Goal: Information Seeking & Learning: Learn about a topic

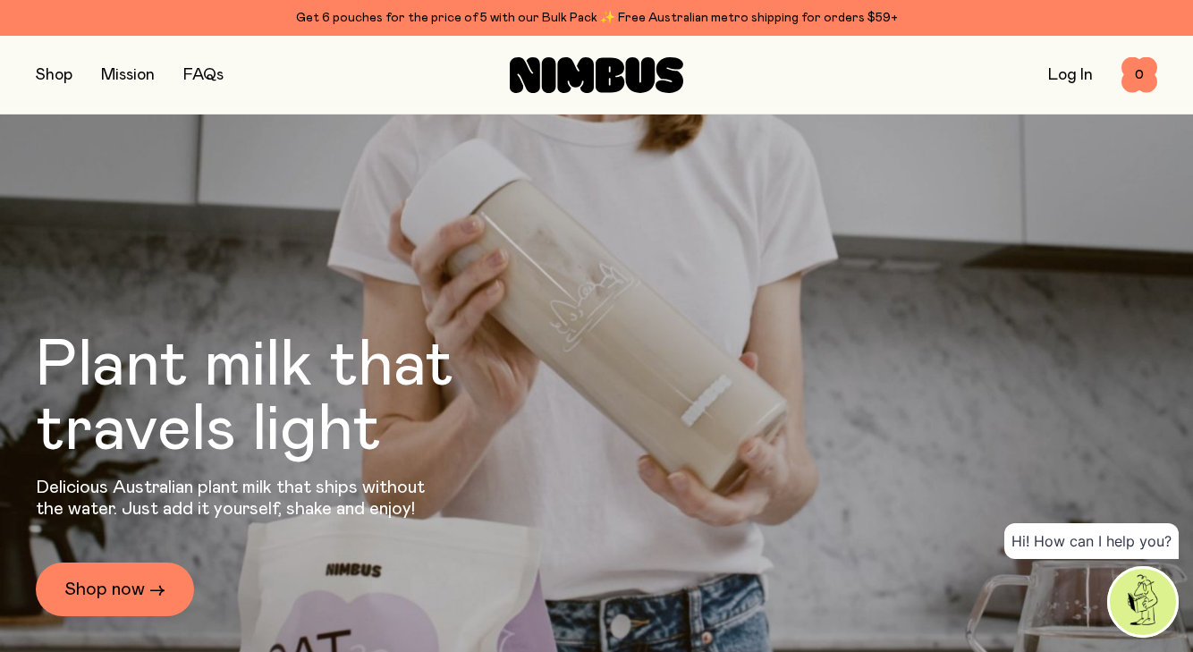
scroll to position [131, 0]
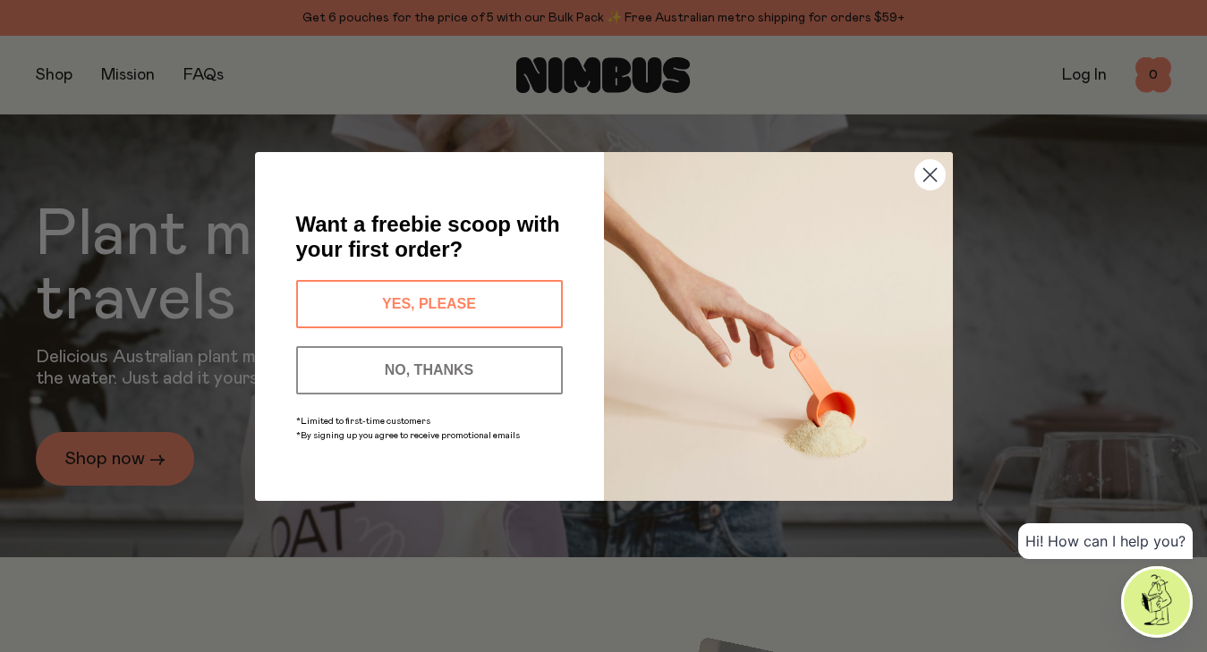
click at [928, 177] on circle "Close dialog" at bounding box center [929, 174] width 30 height 30
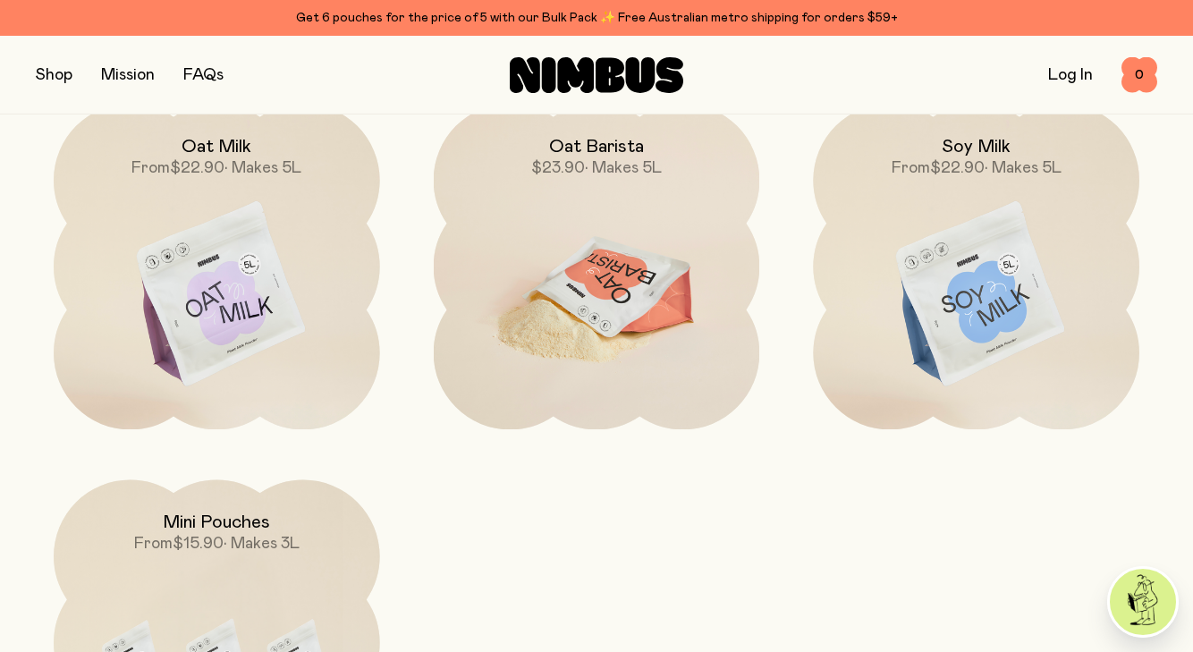
scroll to position [1443, 0]
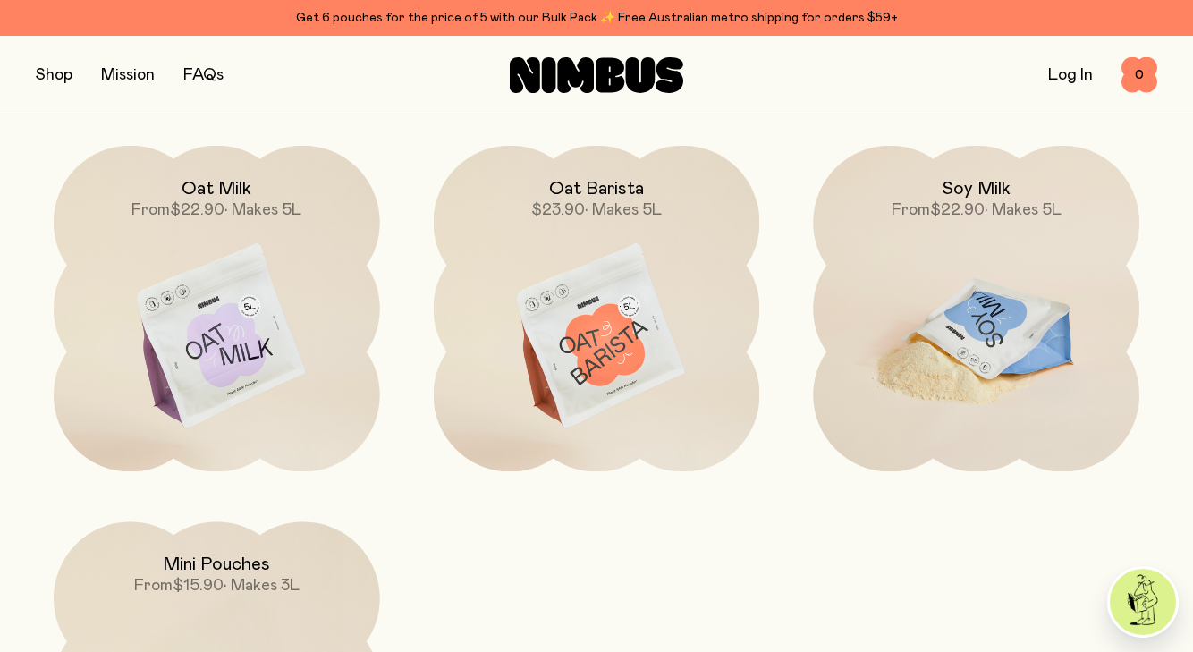
click at [905, 212] on span "From" at bounding box center [911, 210] width 38 height 16
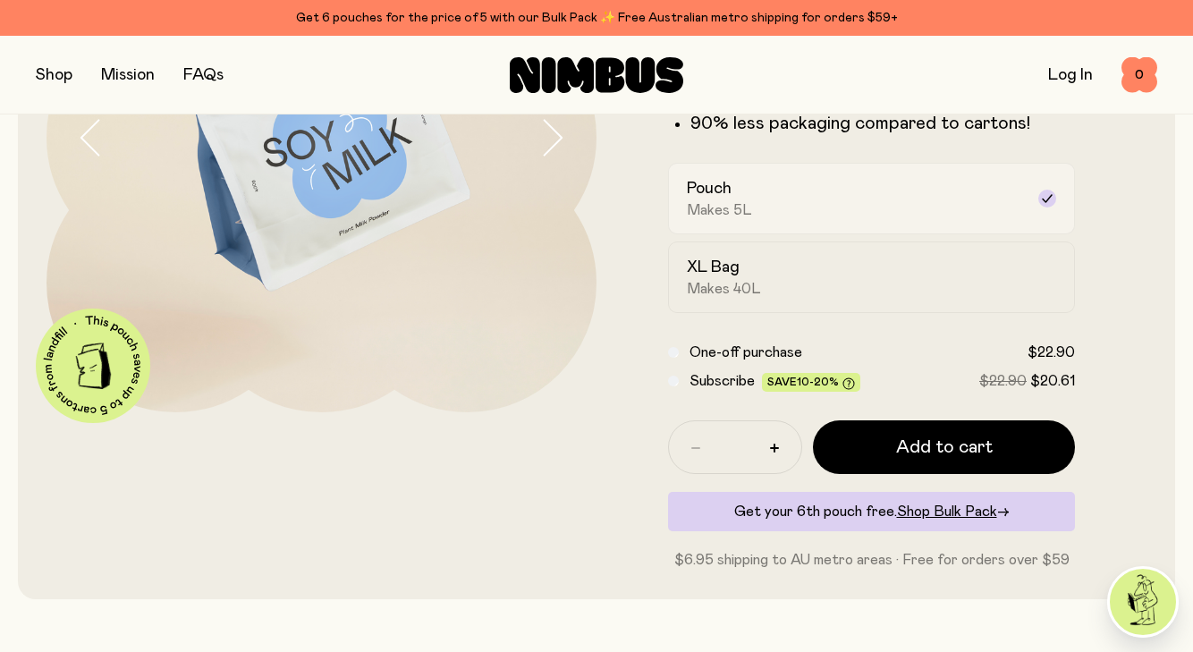
scroll to position [304, 0]
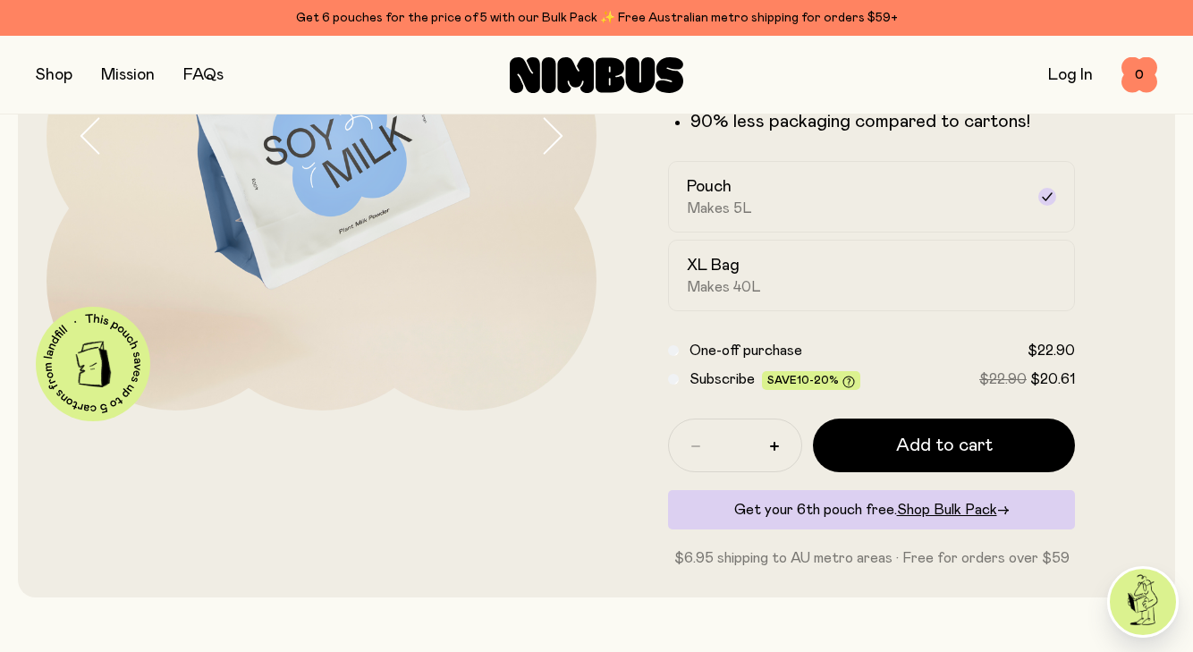
click at [207, 75] on link "FAQs" at bounding box center [203, 75] width 40 height 16
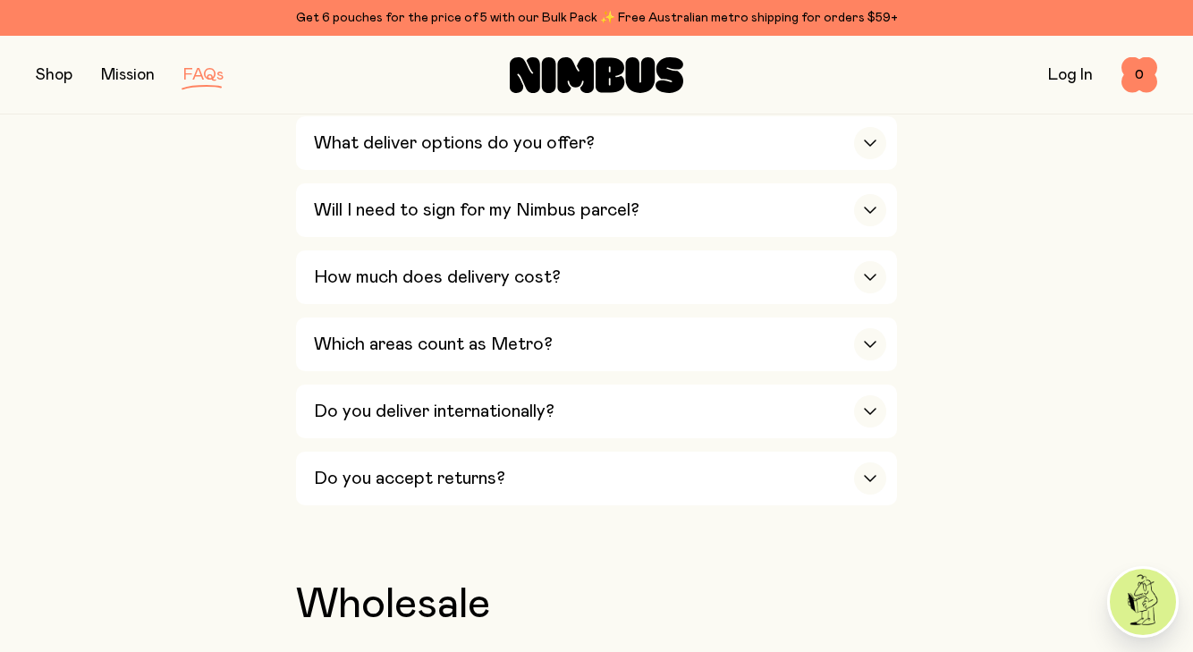
scroll to position [3034, 0]
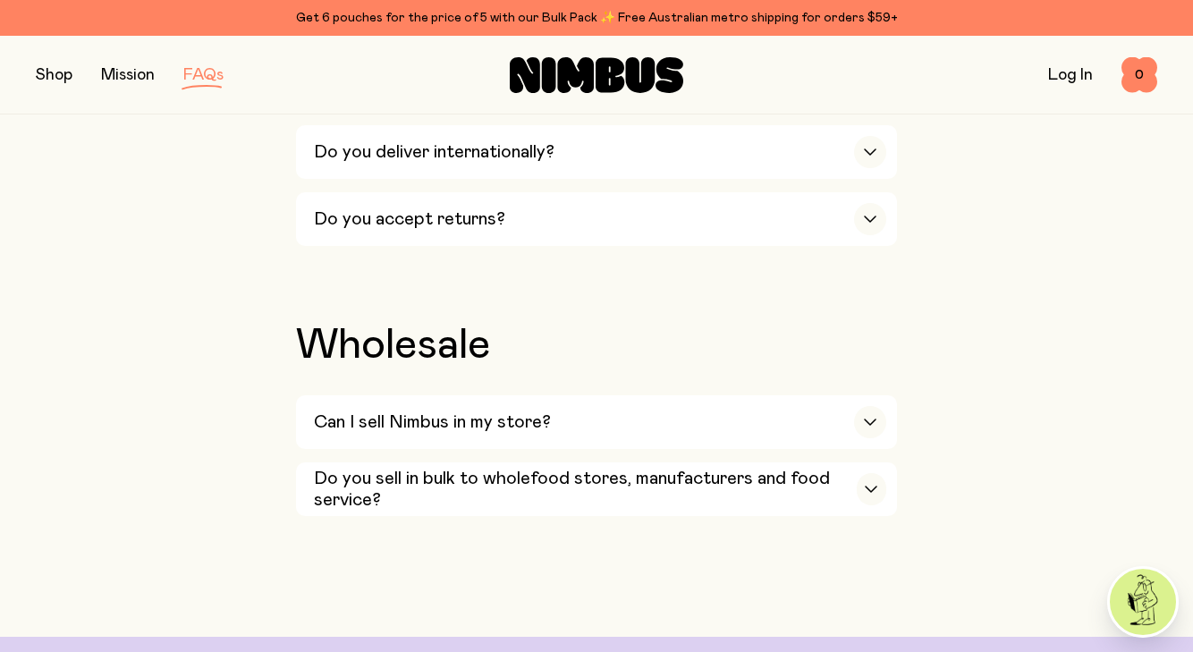
drag, startPoint x: 174, startPoint y: 337, endPoint x: 175, endPoint y: 105, distance: 232.6
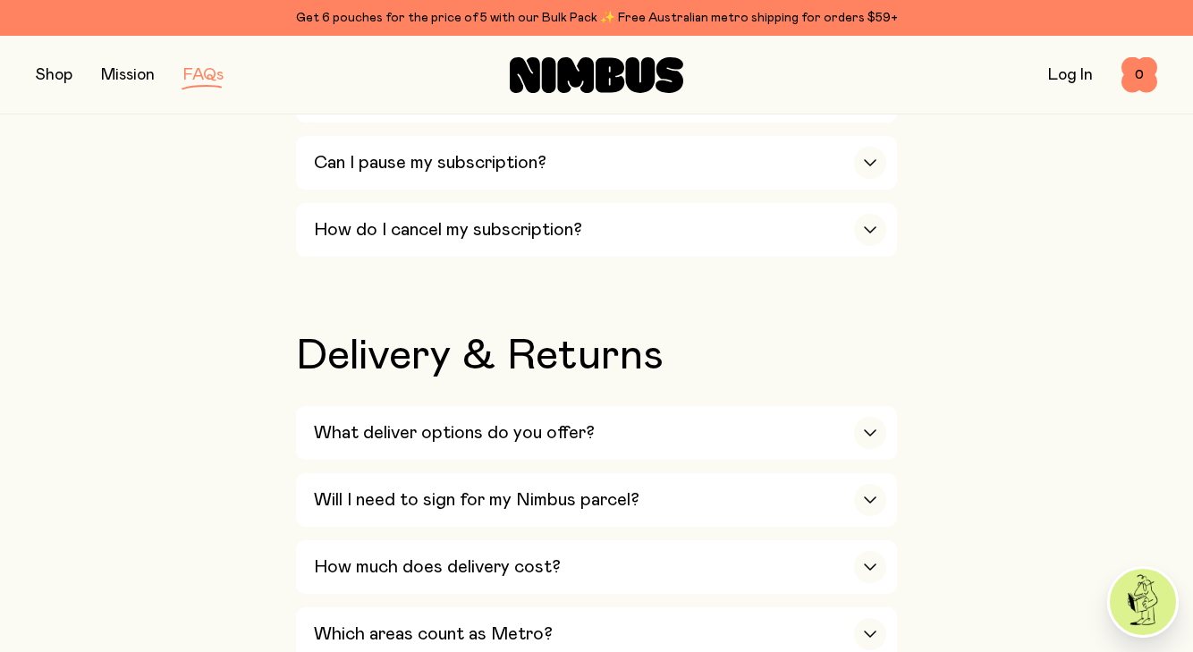
scroll to position [2480, 0]
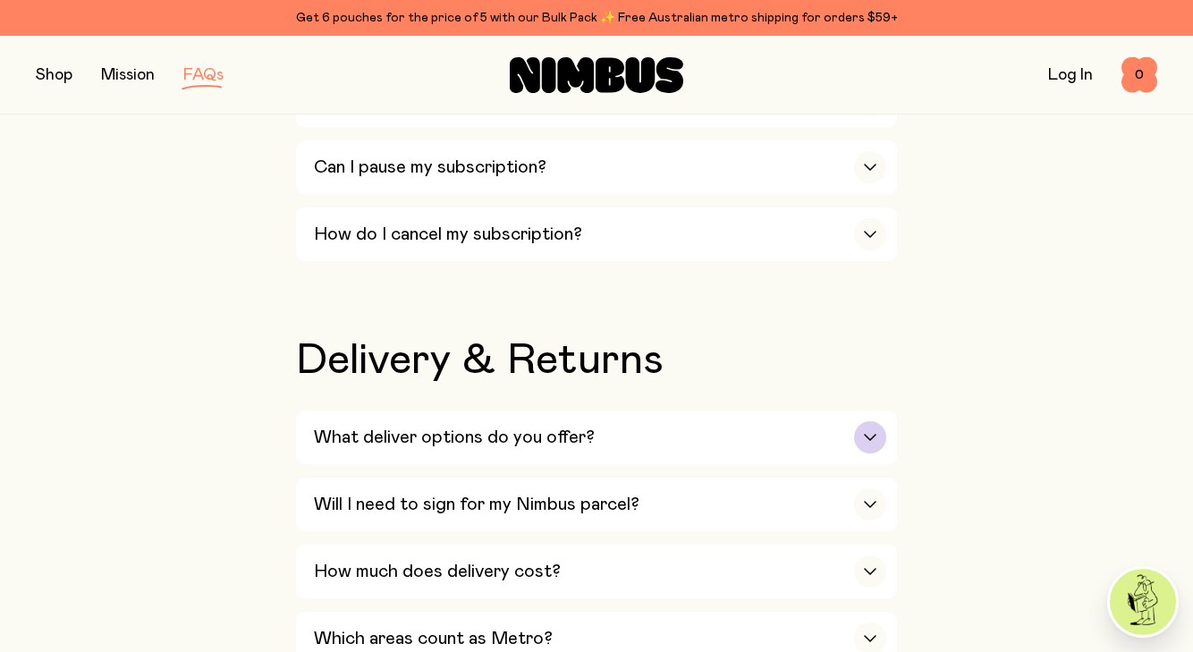
click at [869, 435] on icon "button" at bounding box center [870, 437] width 11 height 5
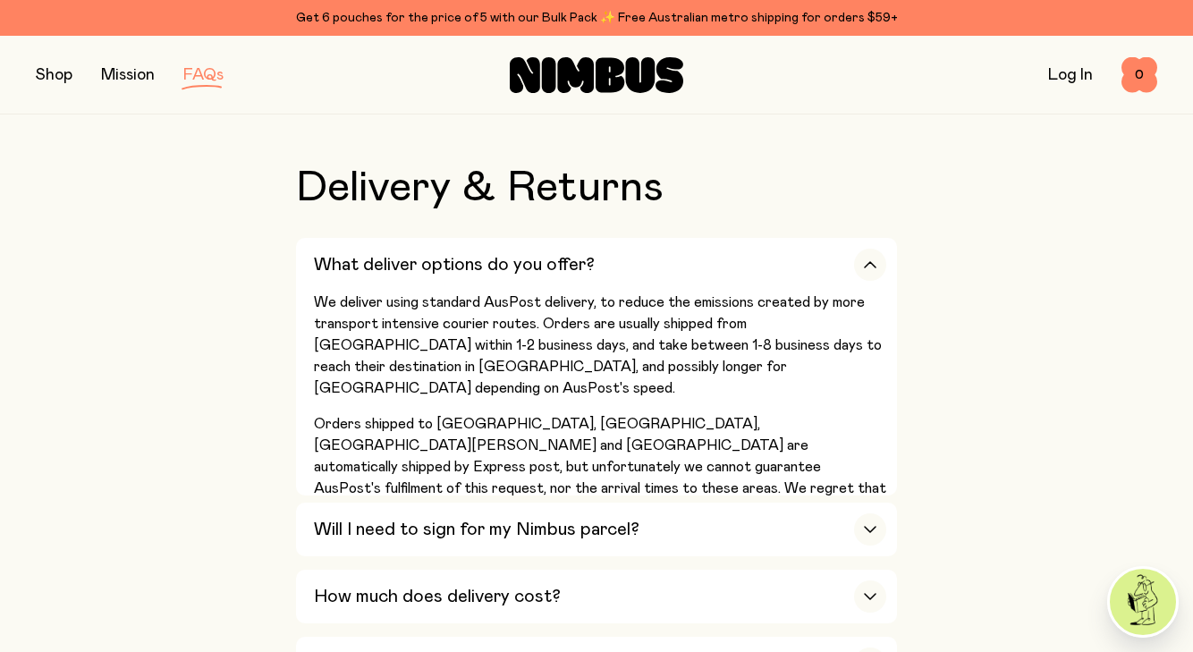
scroll to position [2738, 0]
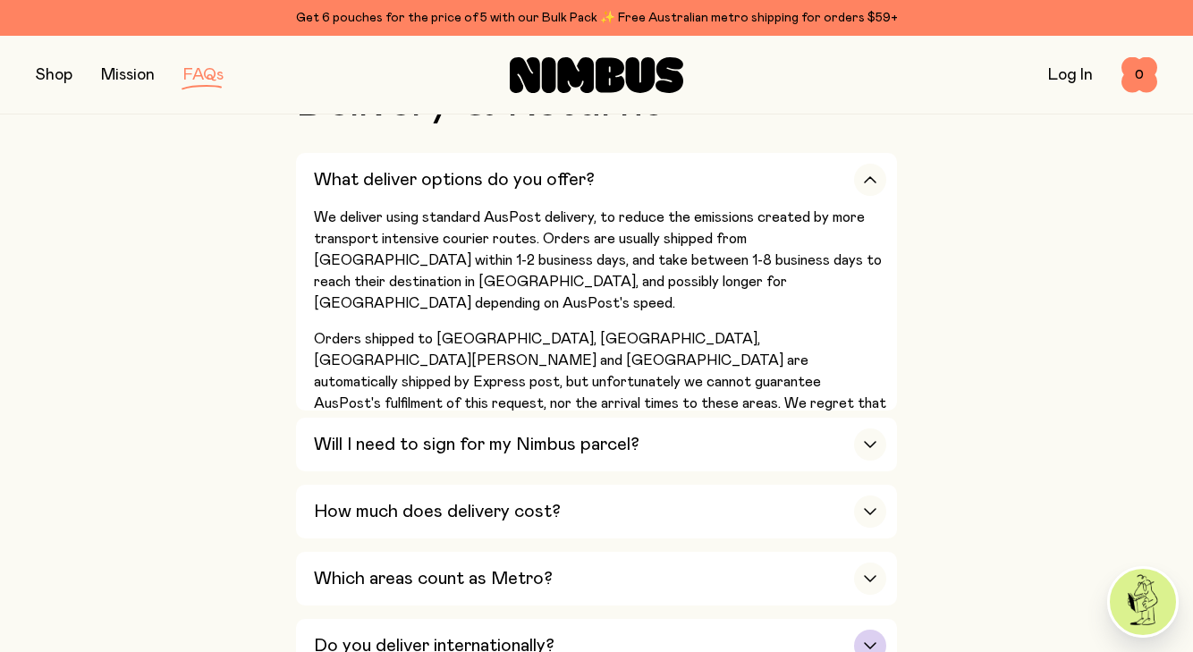
click at [869, 630] on div "button" at bounding box center [870, 646] width 32 height 32
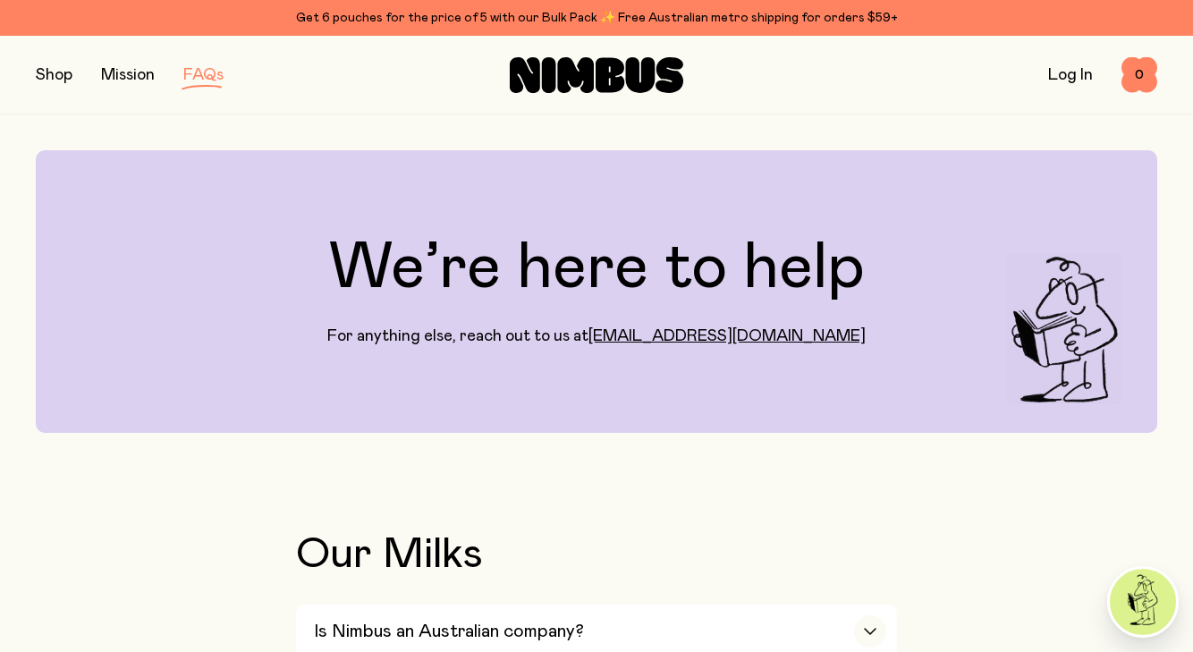
scroll to position [0, 0]
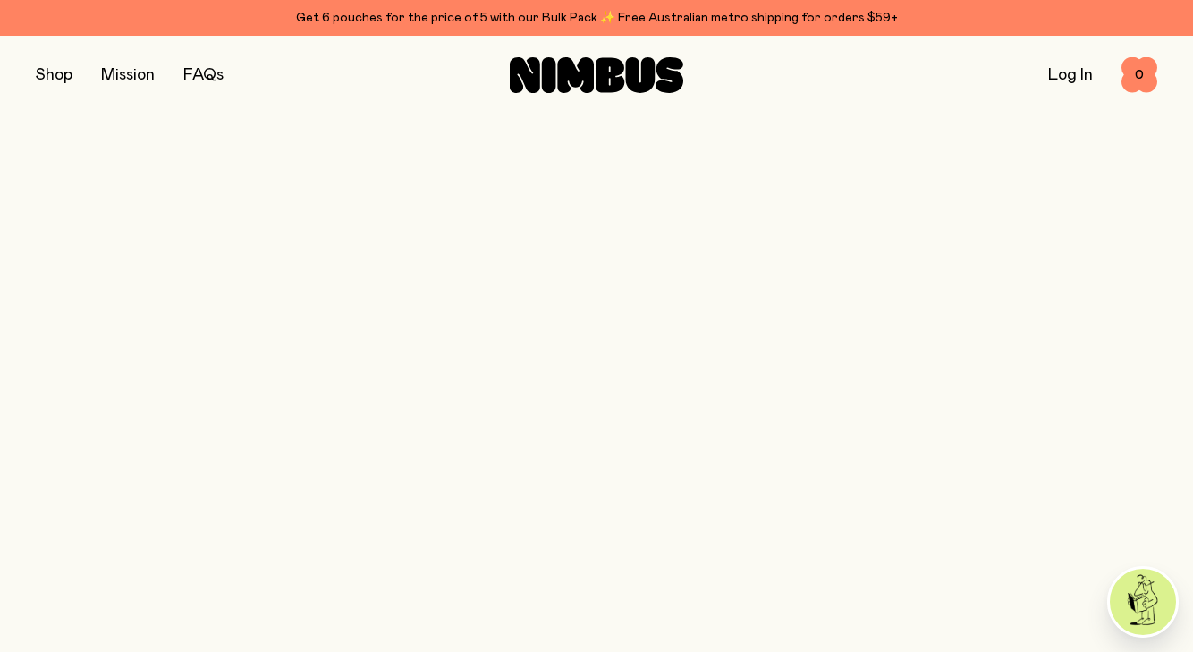
scroll to position [304, 0]
